Goal: Find specific page/section: Find specific page/section

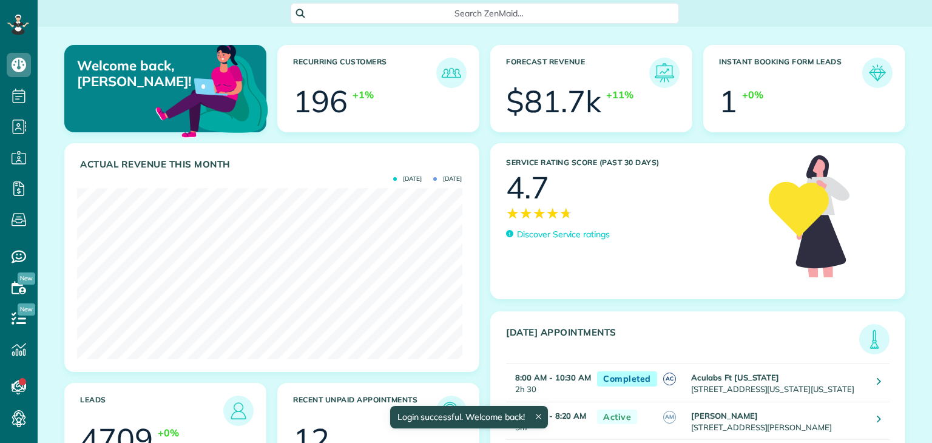
scroll to position [171, 385]
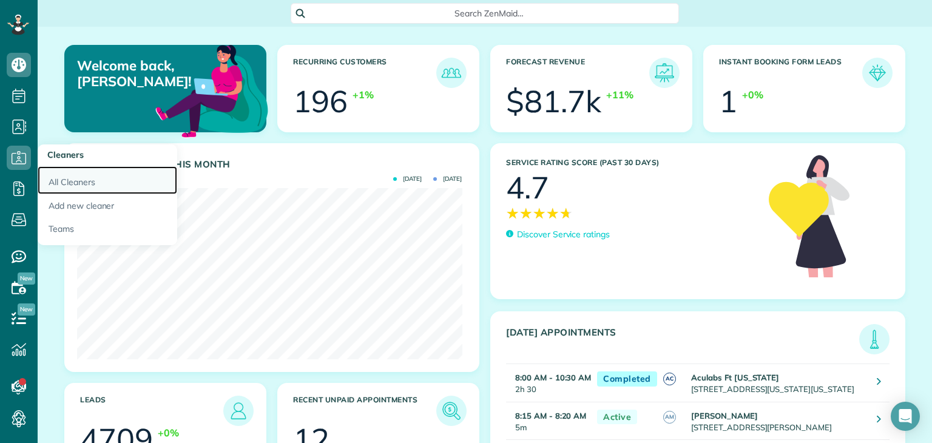
click at [73, 184] on link "All Cleaners" at bounding box center [108, 180] width 140 height 28
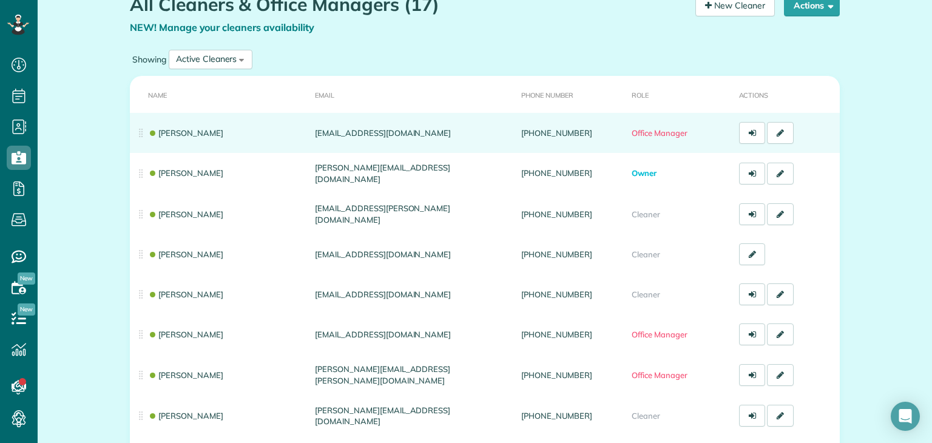
scroll to position [78, 0]
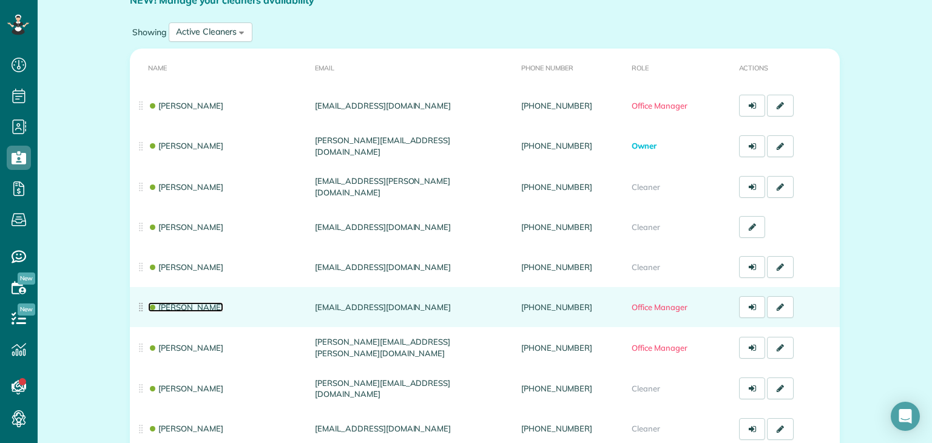
click at [209, 303] on link "McCaela Holland" at bounding box center [185, 307] width 75 height 10
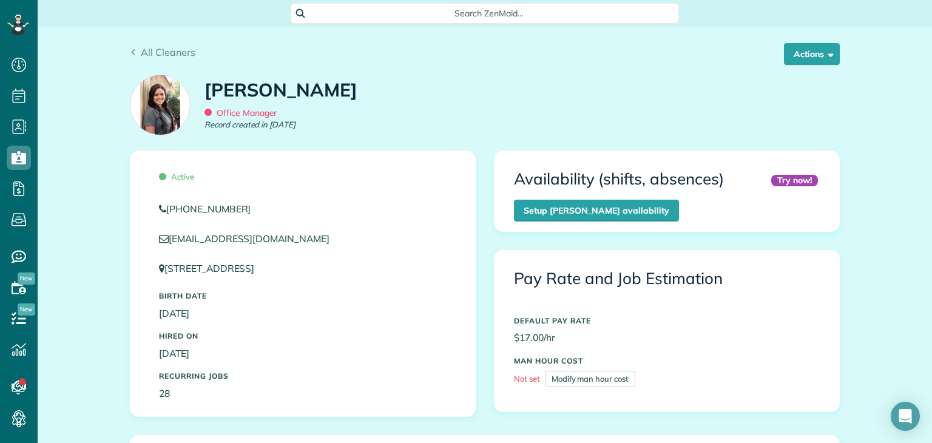
scroll to position [61, 0]
